Goal: Check status: Check status

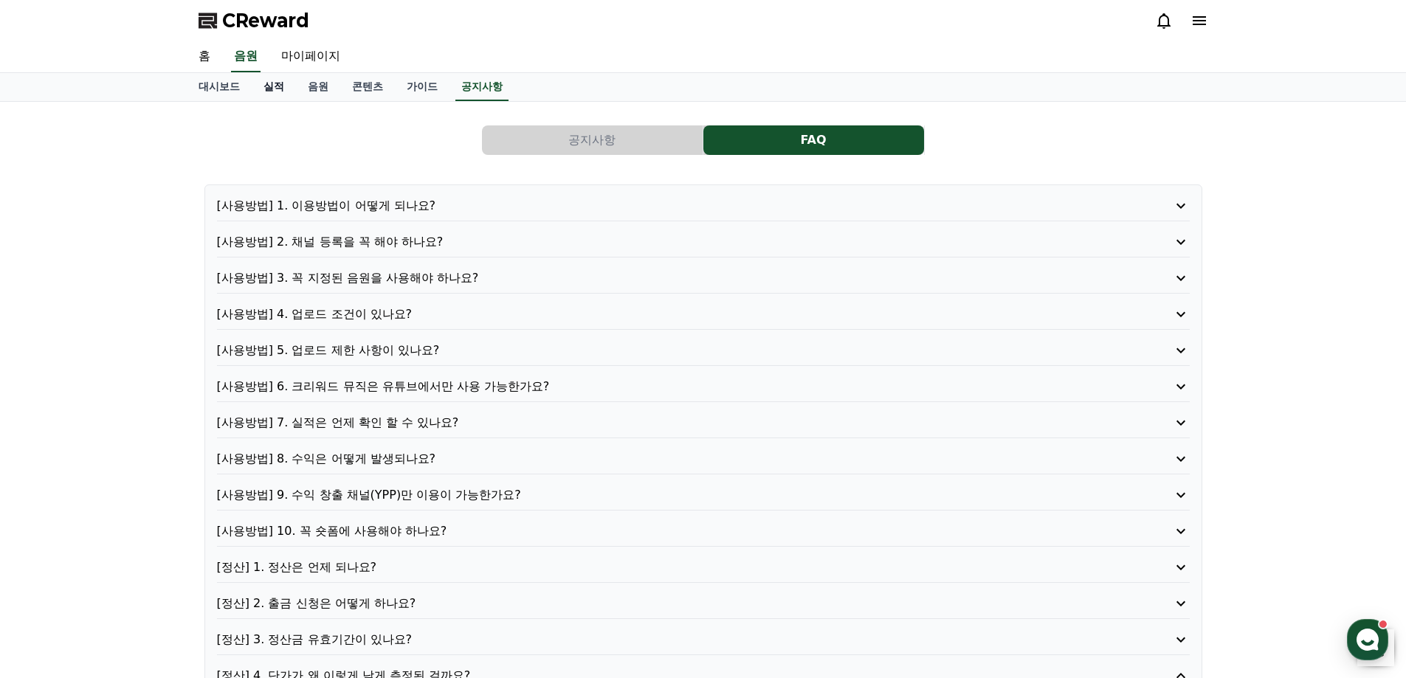
click at [275, 86] on link "실적" at bounding box center [274, 87] width 44 height 28
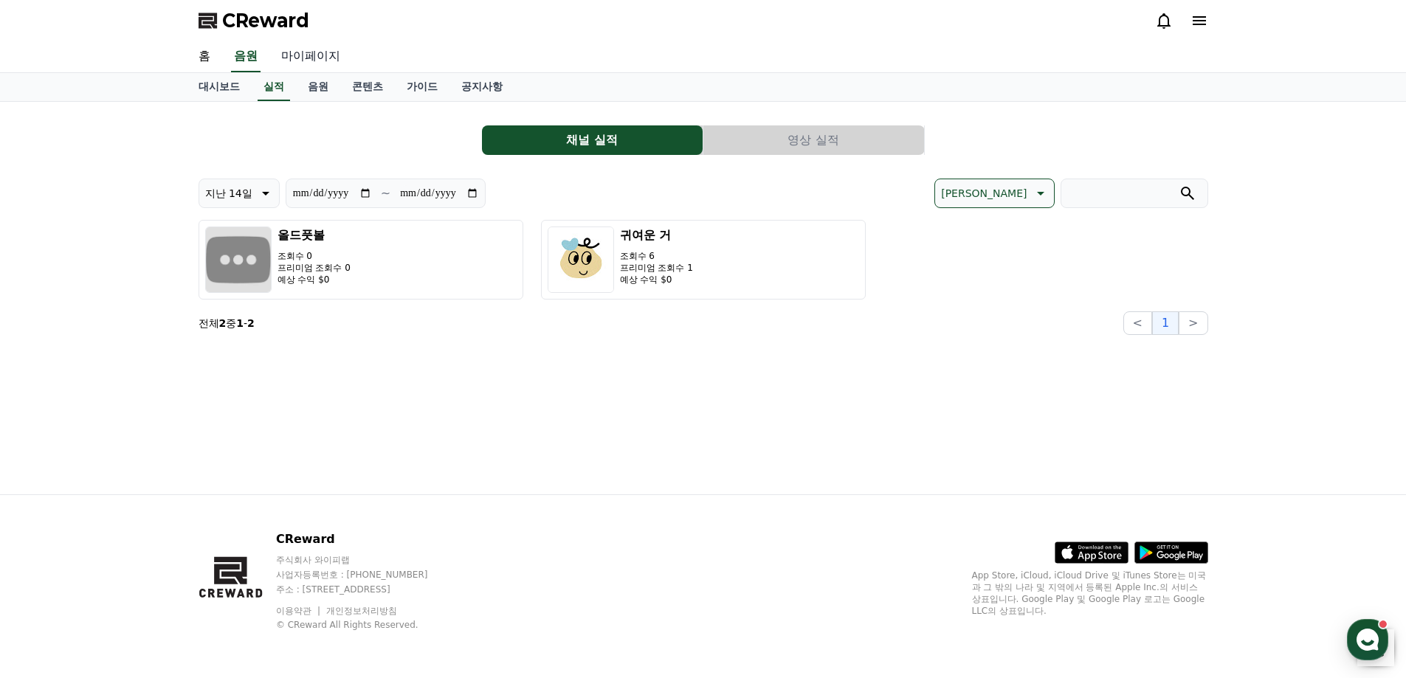
click at [317, 57] on link "마이페이지" at bounding box center [310, 56] width 83 height 31
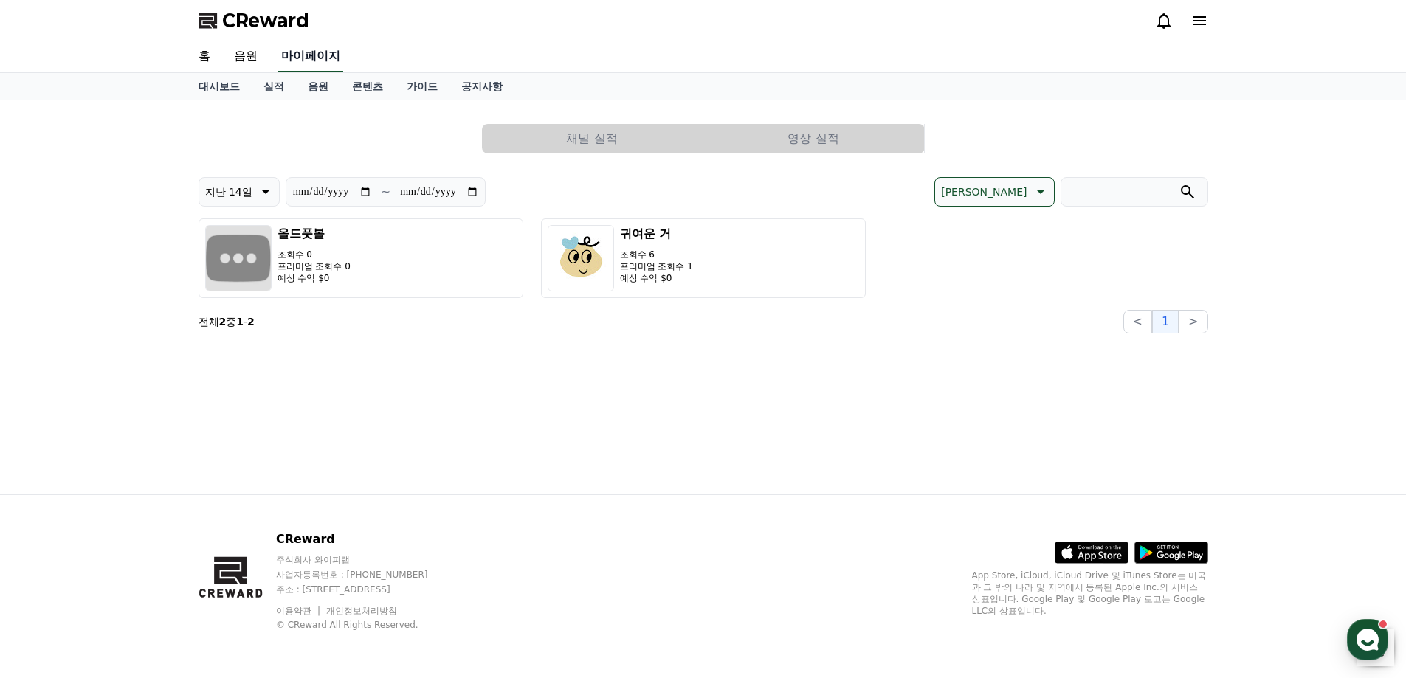
select select "**********"
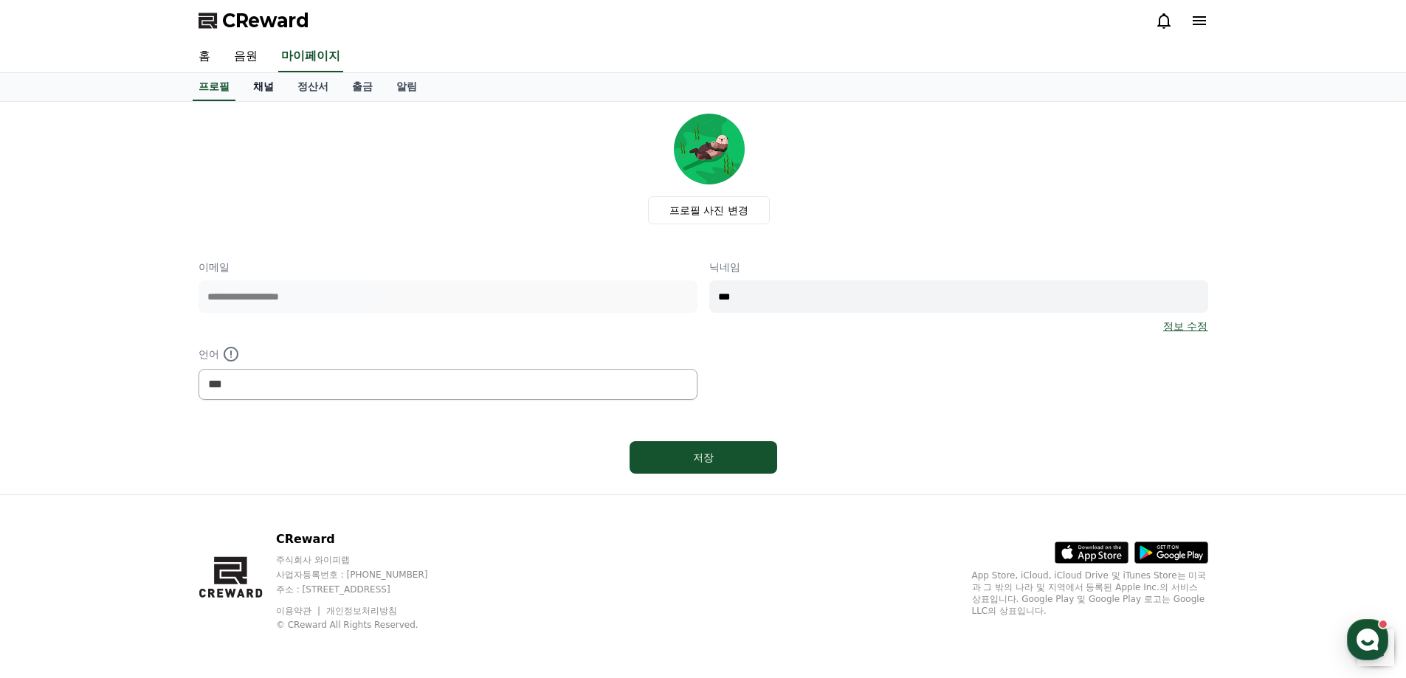
click at [262, 89] on link "채널" at bounding box center [263, 87] width 44 height 28
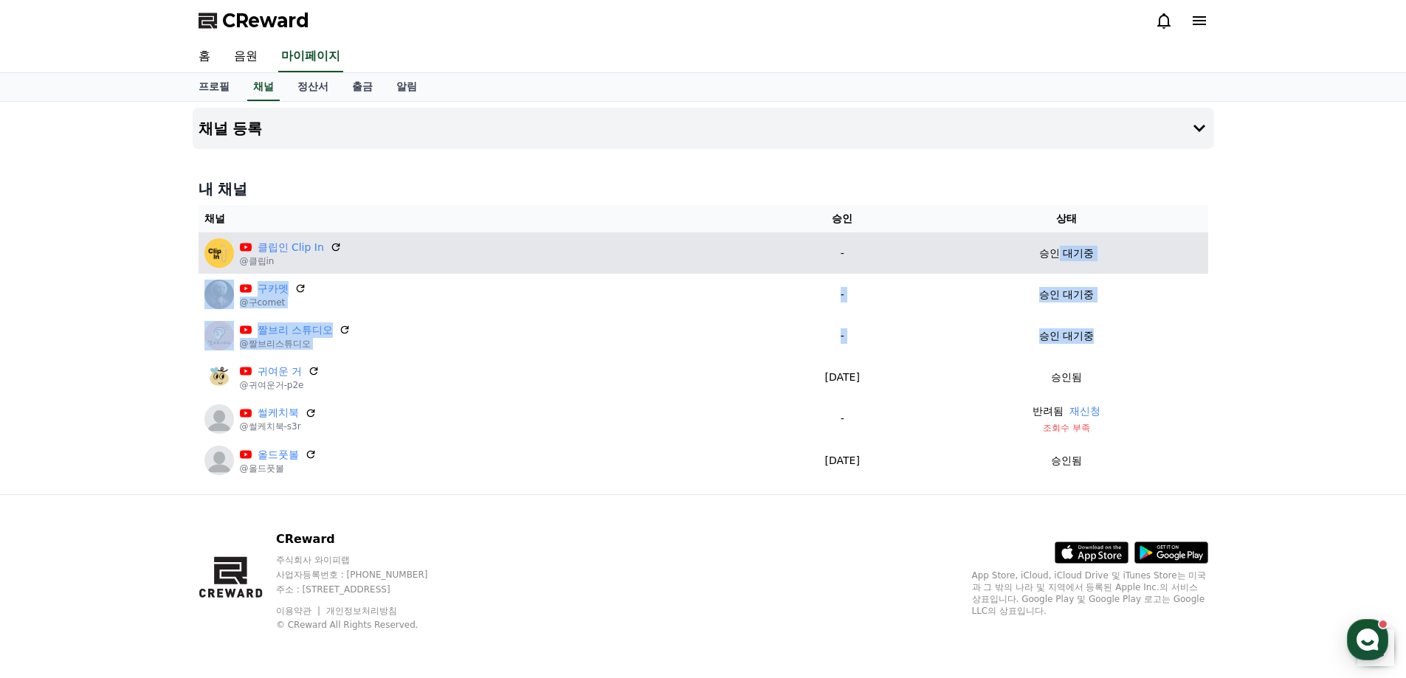
drag, startPoint x: 1112, startPoint y: 324, endPoint x: 1068, endPoint y: 271, distance: 68.7
click at [1068, 271] on table "채널 승인 상태 클립인 Clip In @클립in - 승인 대기중 구카멧 @구comet - 승인 대기중 짤브리 스튜디오 @짤브리스튜디오 - 승인…" at bounding box center [704, 343] width 1010 height 276
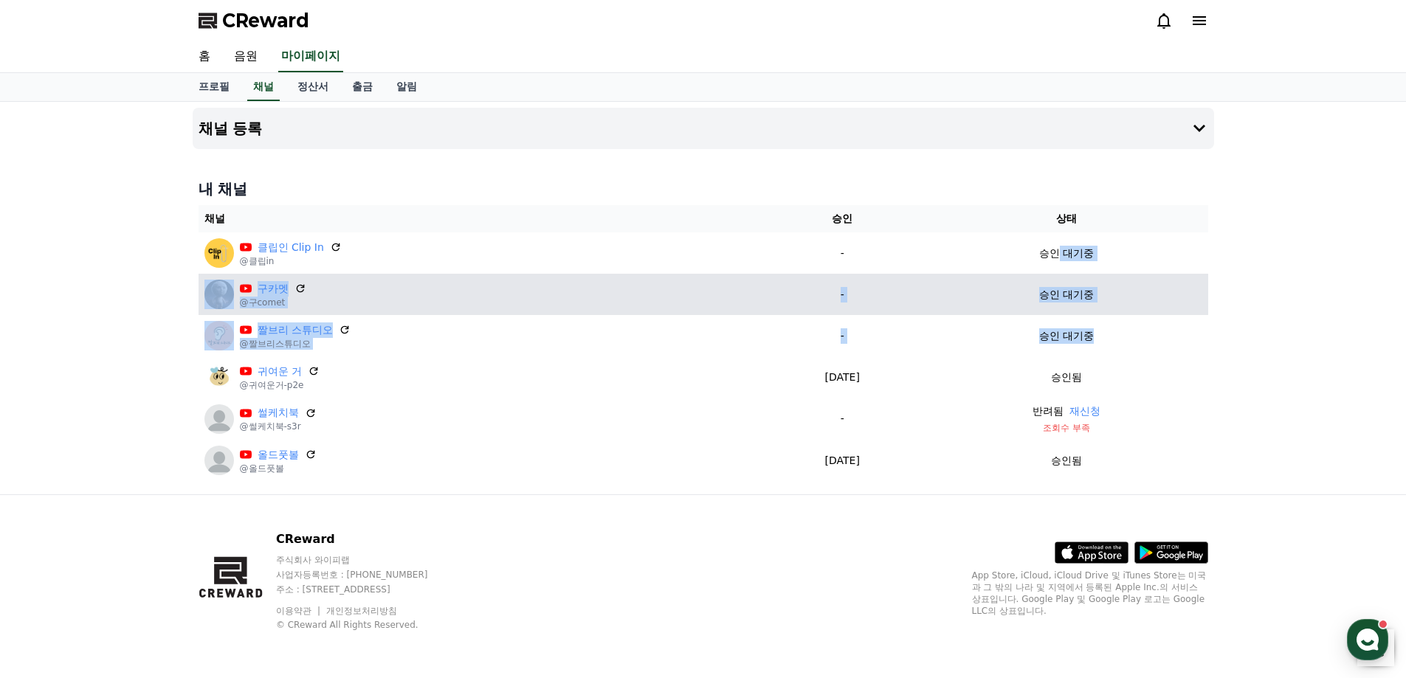
click at [1159, 286] on td "승인 대기중" at bounding box center [1067, 294] width 283 height 41
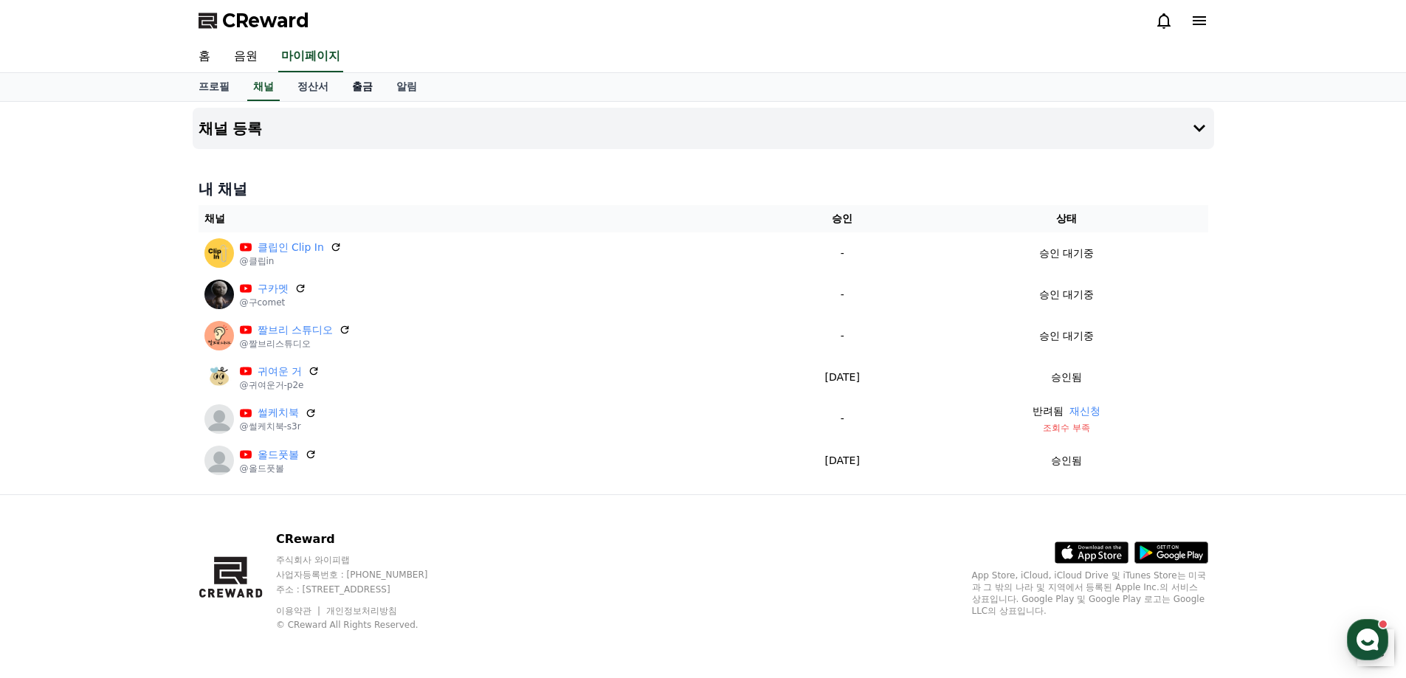
click at [362, 91] on link "출금" at bounding box center [362, 87] width 44 height 28
